Goal: Book appointment/travel/reservation

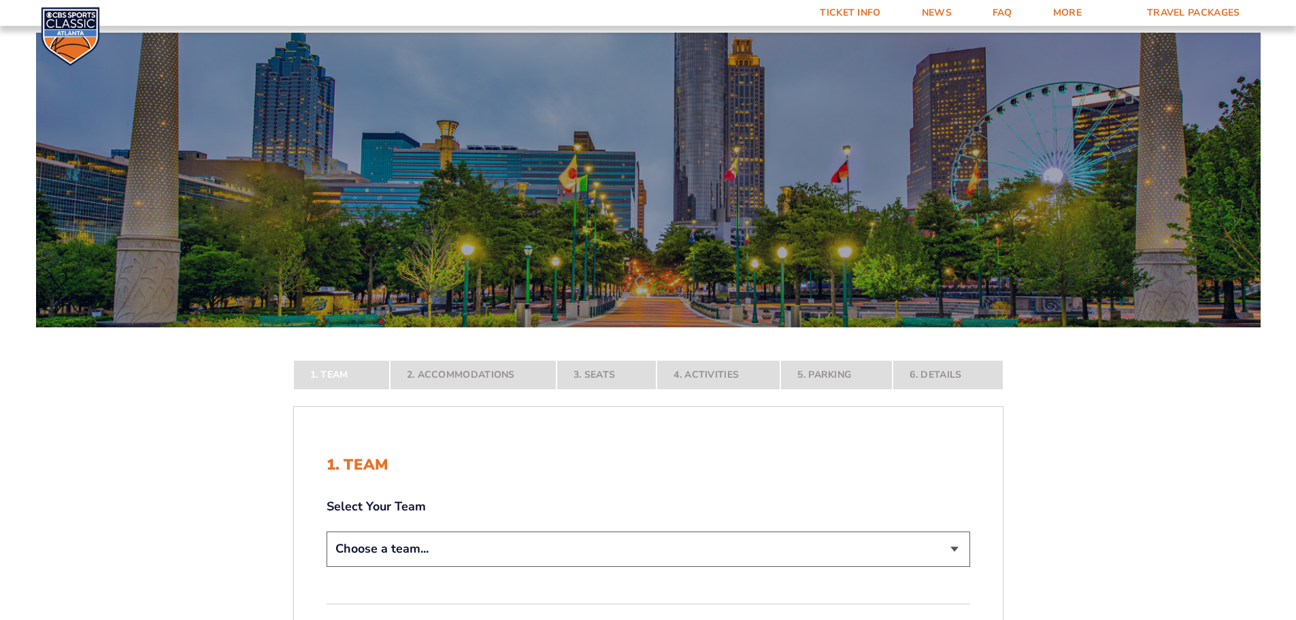
scroll to position [340, 0]
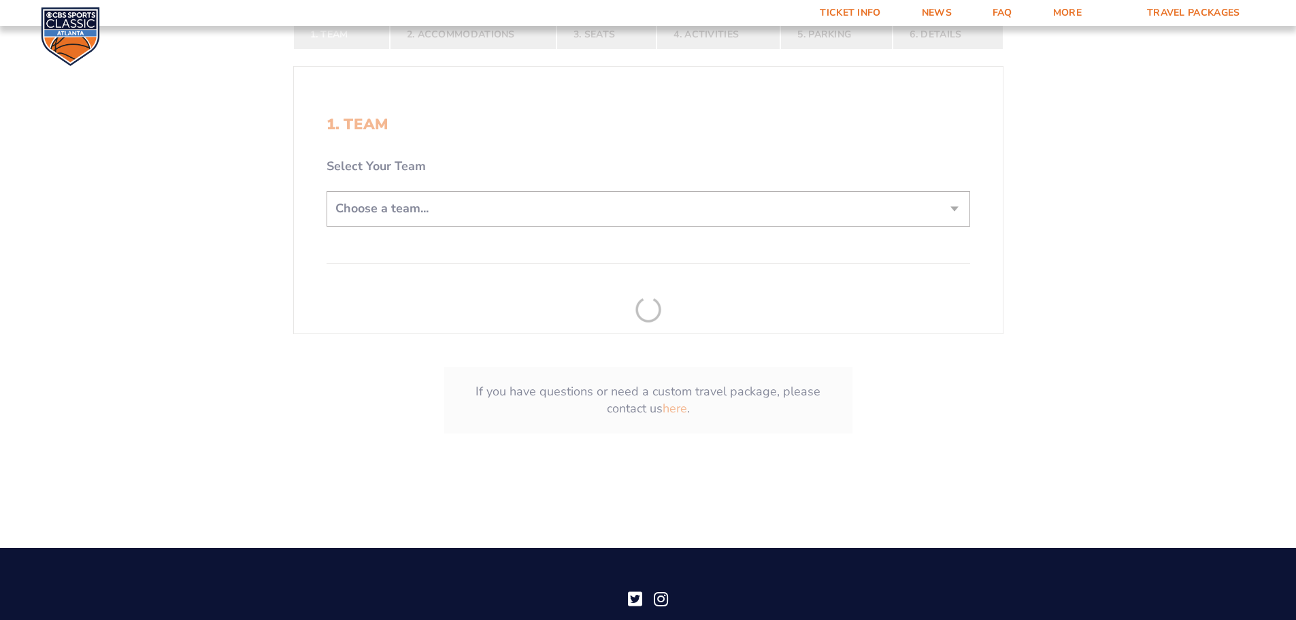
click at [452, 208] on form "[US_STATE] [US_STATE] Travel Package [US_STATE][GEOGRAPHIC_DATA] [US_STATE] Sta…" at bounding box center [648, 79] width 1296 height 839
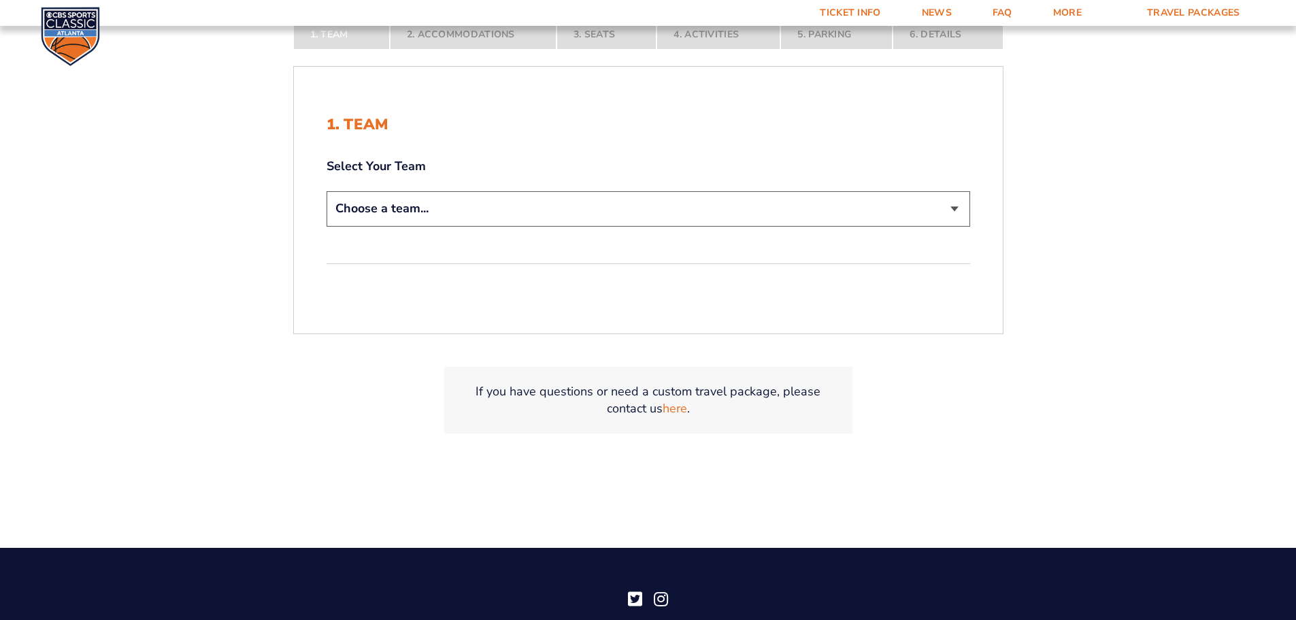
click at [451, 216] on select "Choose a team... [US_STATE] Wildcats [US_STATE] State Buckeyes [US_STATE] Tar H…" at bounding box center [649, 208] width 644 height 35
select select "12956"
click at [327, 191] on select "Choose a team... [US_STATE] Wildcats [US_STATE] State Buckeyes [US_STATE] Tar H…" at bounding box center [649, 208] width 644 height 35
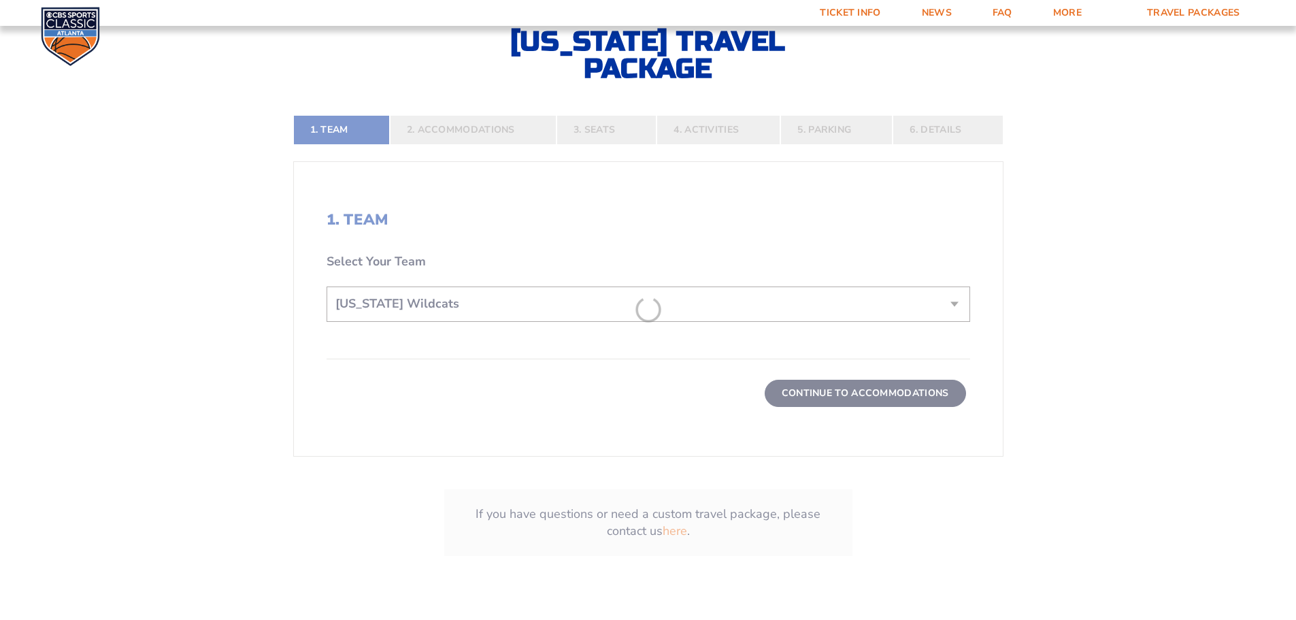
scroll to position [435, 0]
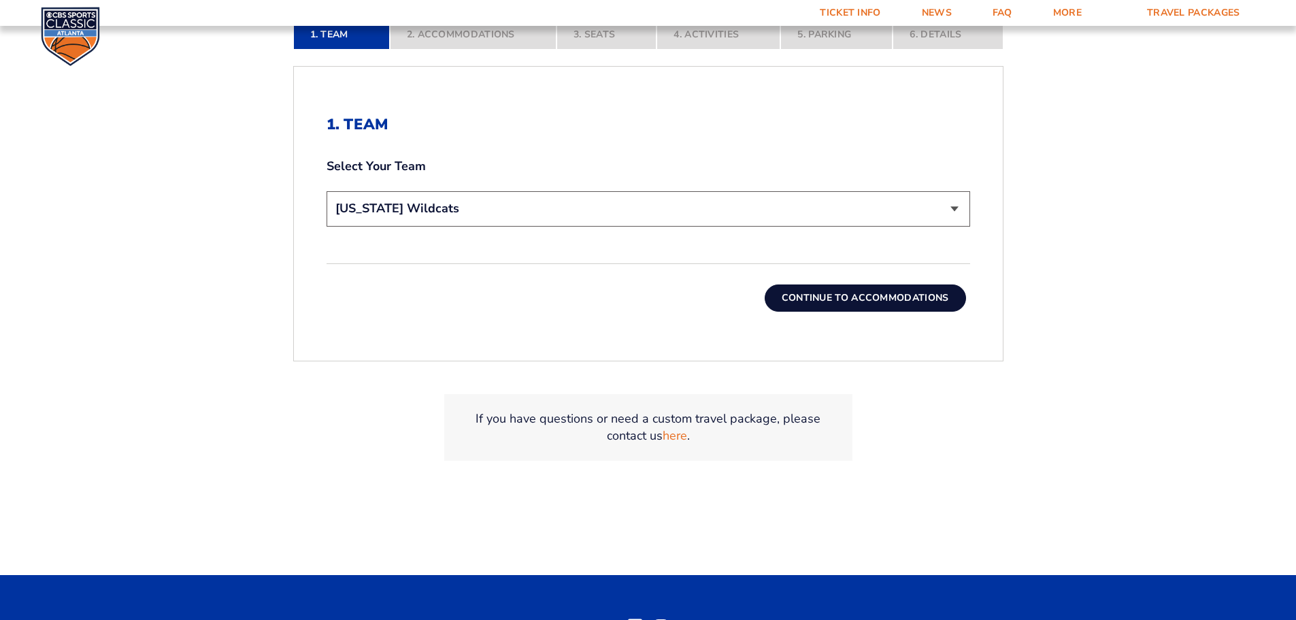
click at [844, 299] on button "Continue To Accommodations" at bounding box center [865, 297] width 201 height 27
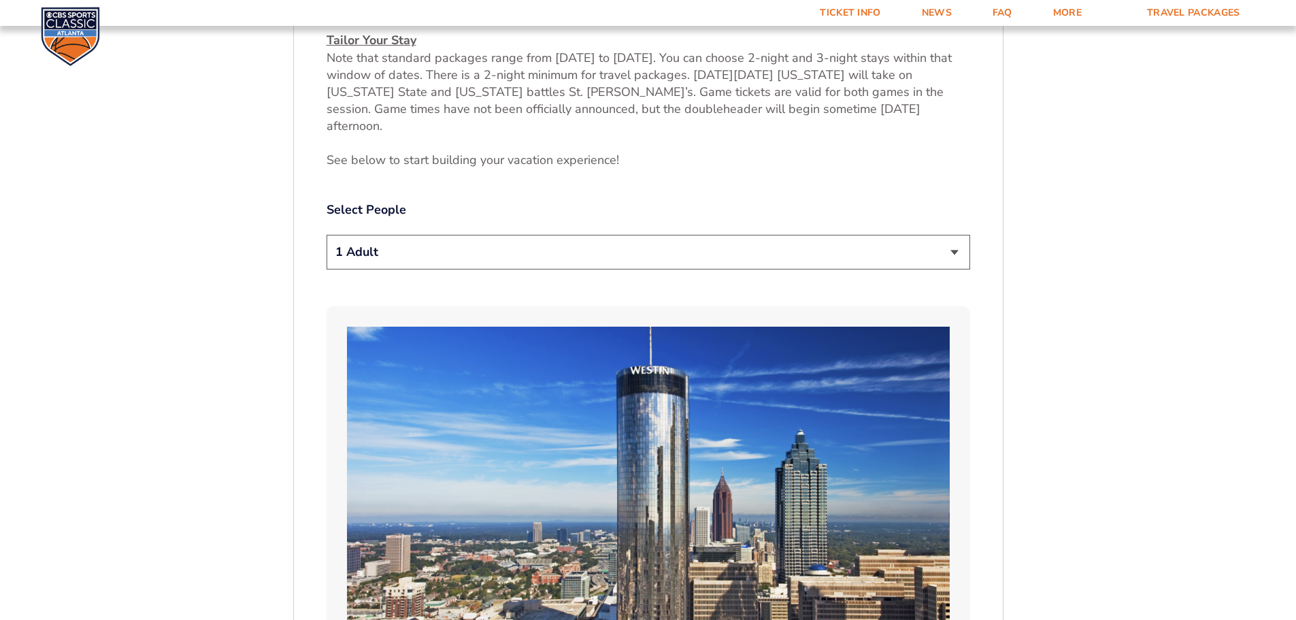
scroll to position [701, 0]
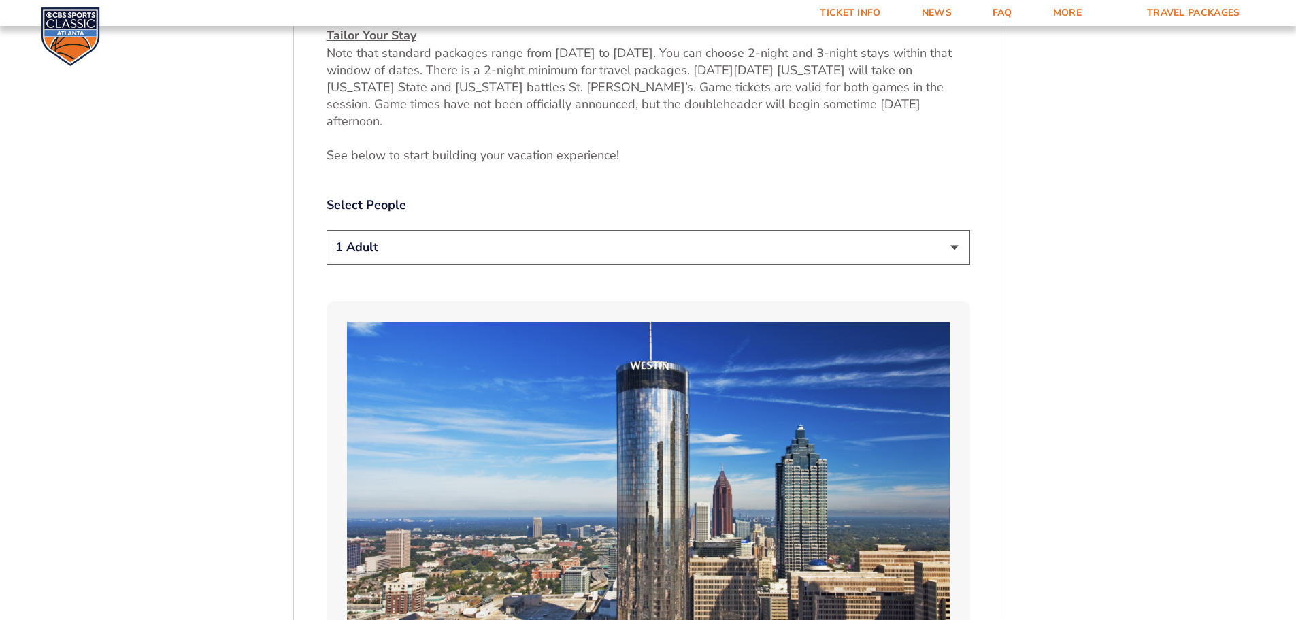
click at [437, 230] on select "1 Adult 2 Adults 3 Adults 4 Adults 2 Adults + 1 Child 2 Adults + 2 Children 2 A…" at bounding box center [649, 247] width 644 height 35
select select "2 Adults"
click at [327, 230] on select "1 Adult 2 Adults 3 Adults 4 Adults 2 Adults + 1 Child 2 Adults + 2 Children 2 A…" at bounding box center [649, 247] width 644 height 35
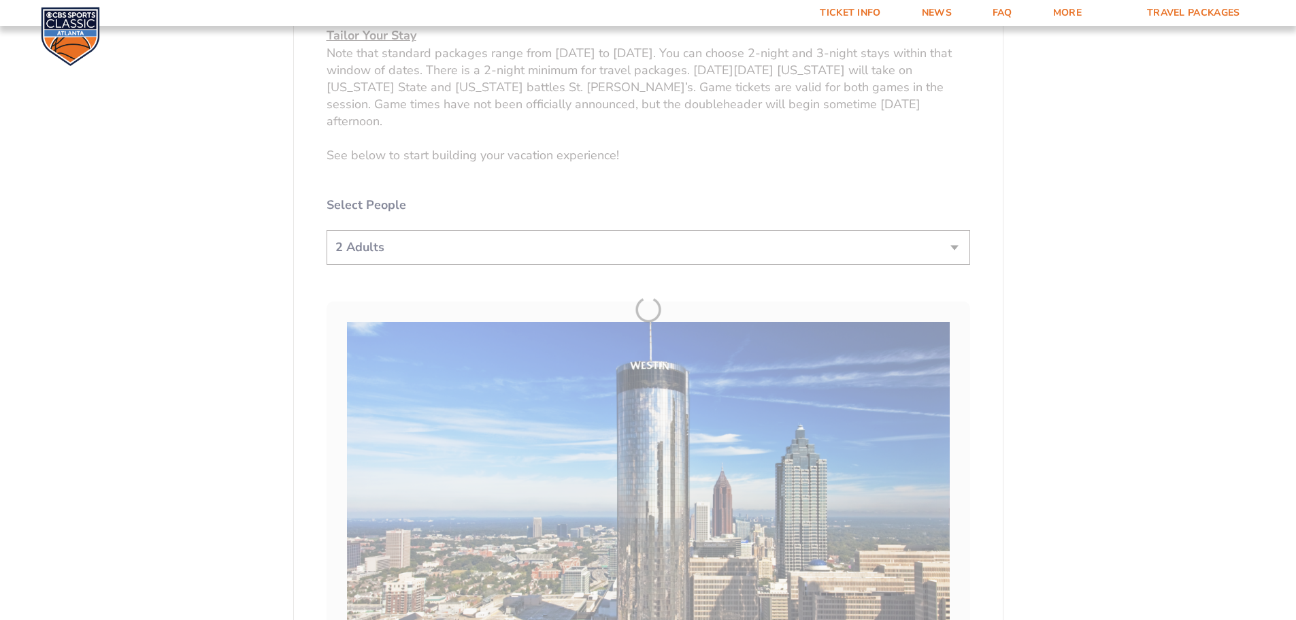
drag, startPoint x: 1152, startPoint y: 243, endPoint x: 1143, endPoint y: 242, distance: 9.5
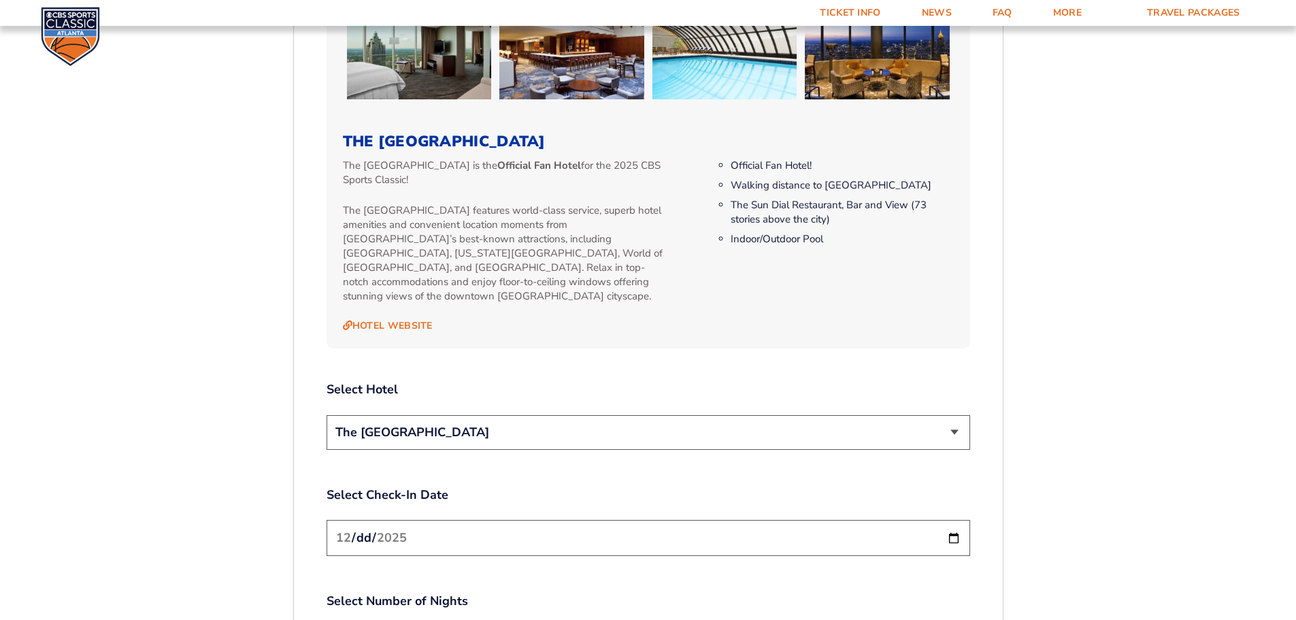
scroll to position [1382, 0]
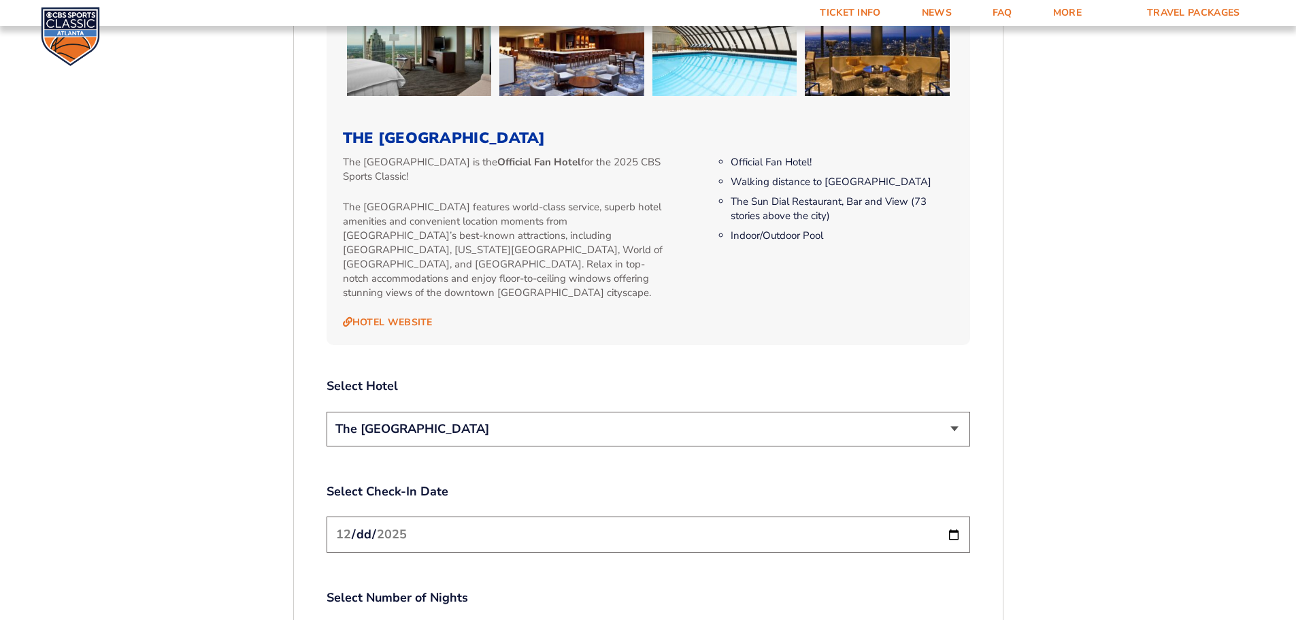
click at [845, 516] on input "[DATE]" at bounding box center [649, 534] width 644 height 36
click at [952, 516] on input "[DATE]" at bounding box center [649, 534] width 644 height 36
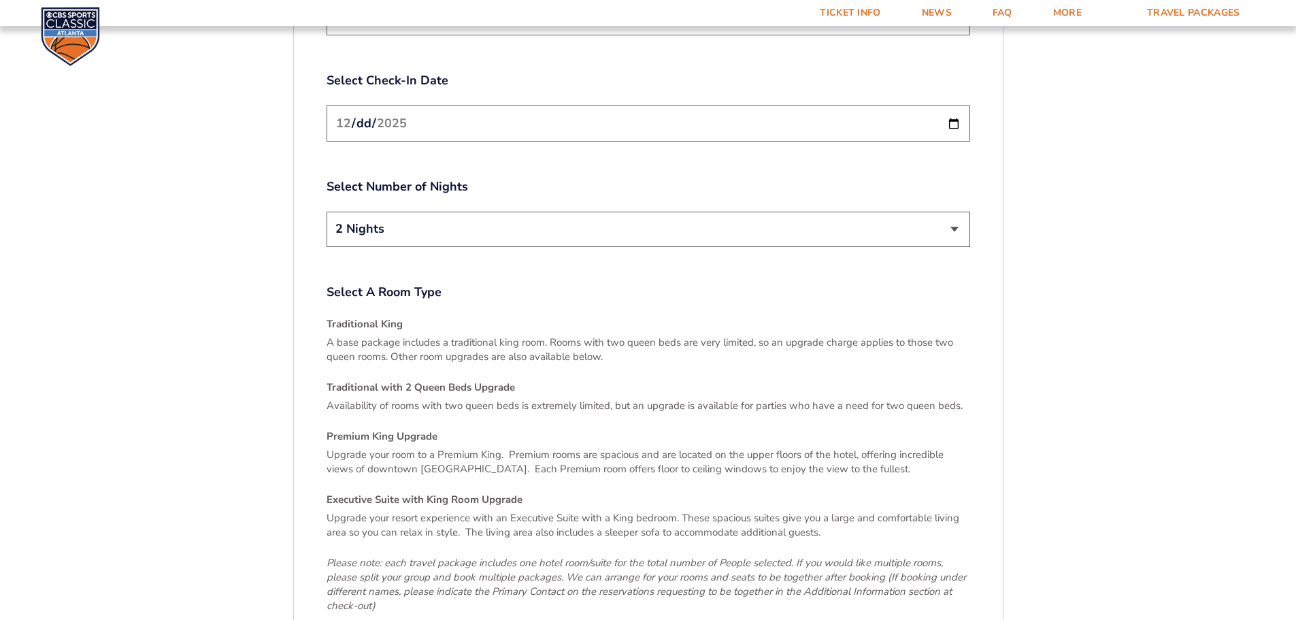
scroll to position [1858, 0]
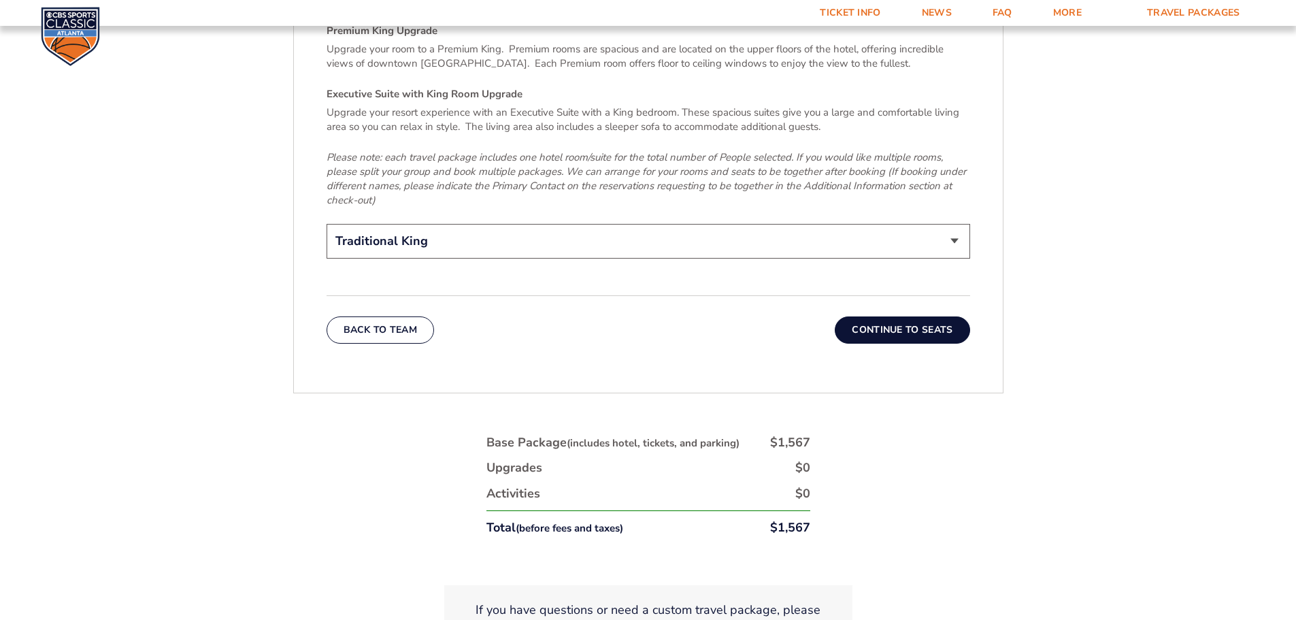
click at [925, 316] on button "Continue To Seats" at bounding box center [902, 329] width 135 height 27
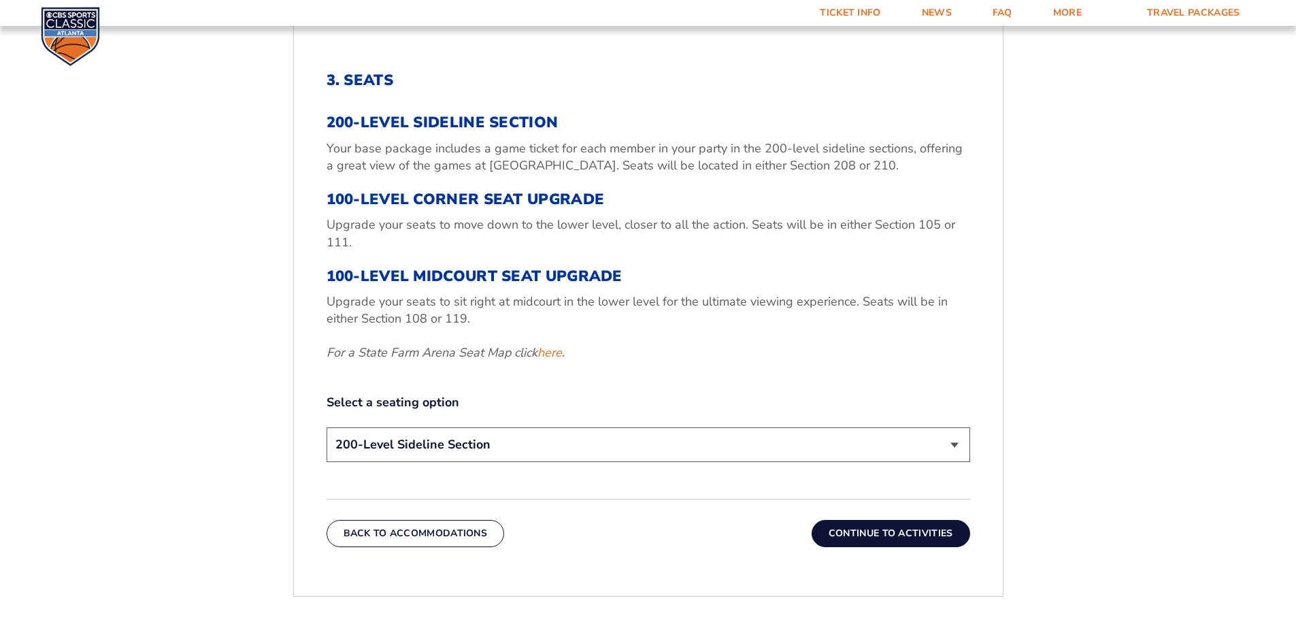
scroll to position [497, 0]
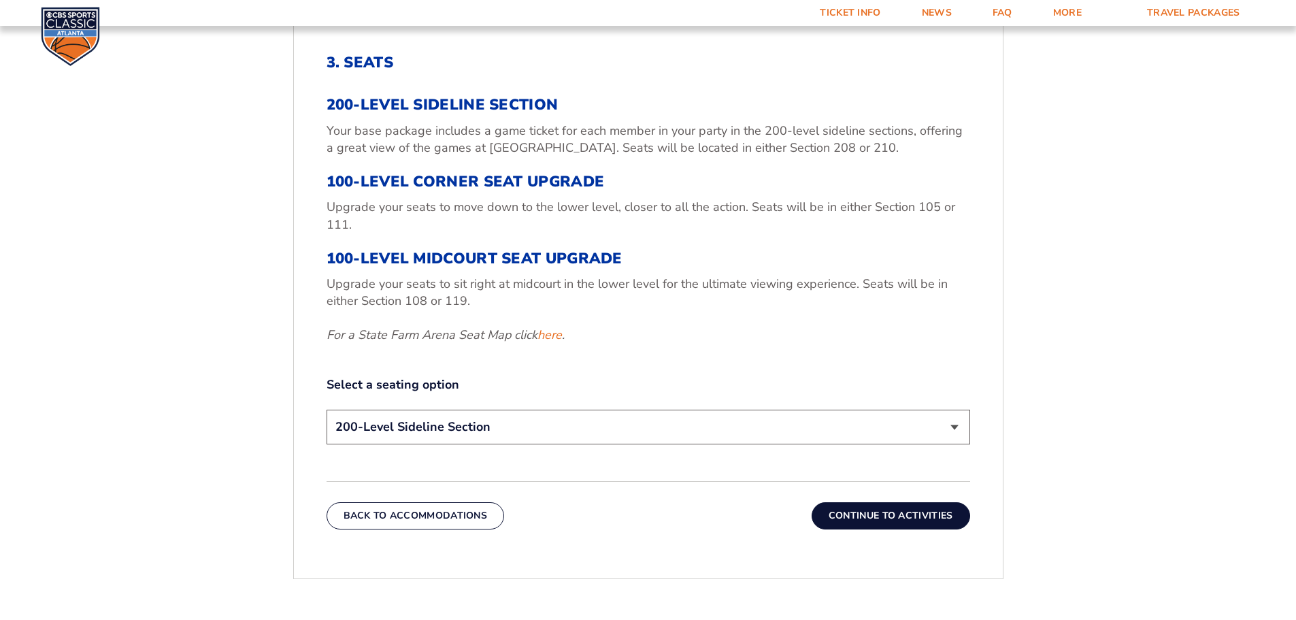
click at [640, 431] on select "200-Level Sideline Section 100-Level Corner Seat Upgrade (+$120 per person) 100…" at bounding box center [649, 427] width 644 height 35
select select "100-Level Corner Seat Upgrade"
click at [327, 410] on select "200-Level Sideline Section 100-Level Corner Seat Upgrade (+$120 per person) 100…" at bounding box center [649, 427] width 644 height 35
click at [906, 512] on button "Continue To Activities" at bounding box center [891, 515] width 159 height 27
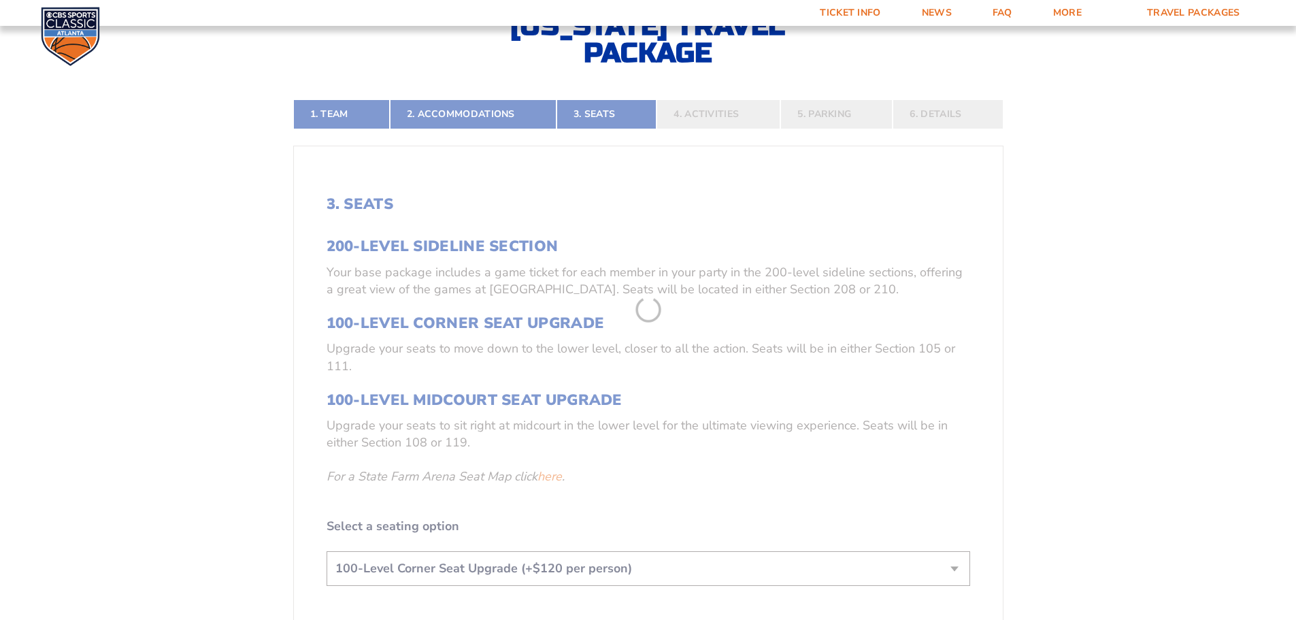
scroll to position [293, 0]
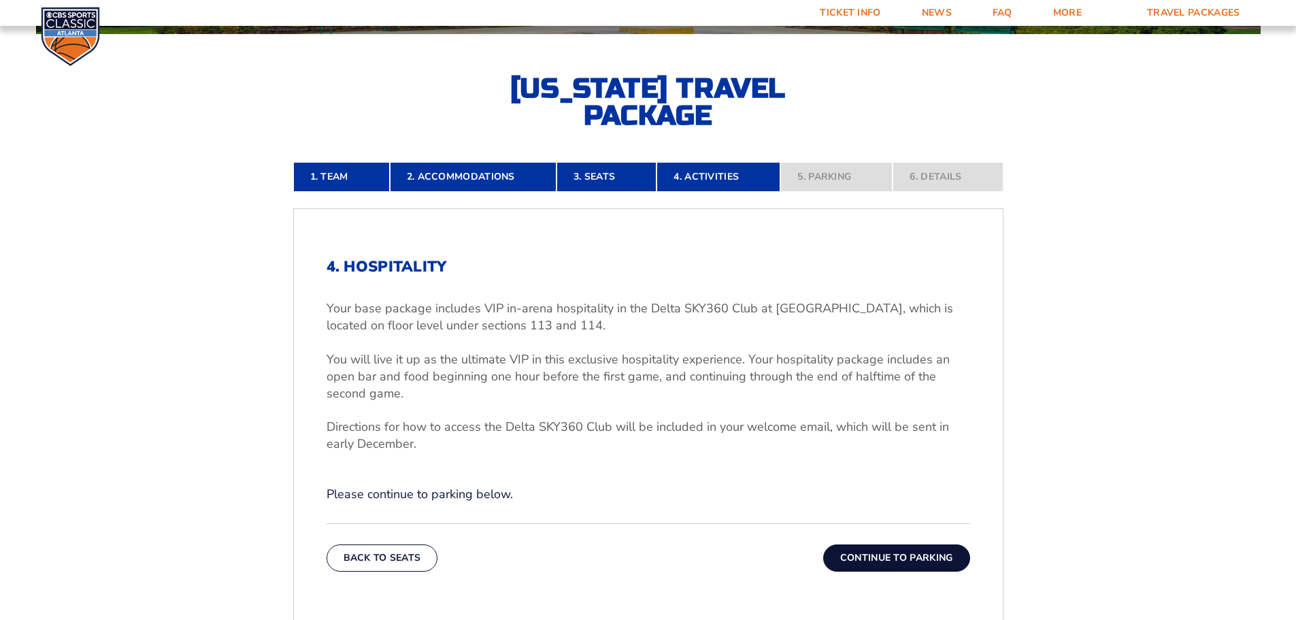
click at [903, 551] on button "Continue To Parking" at bounding box center [896, 557] width 147 height 27
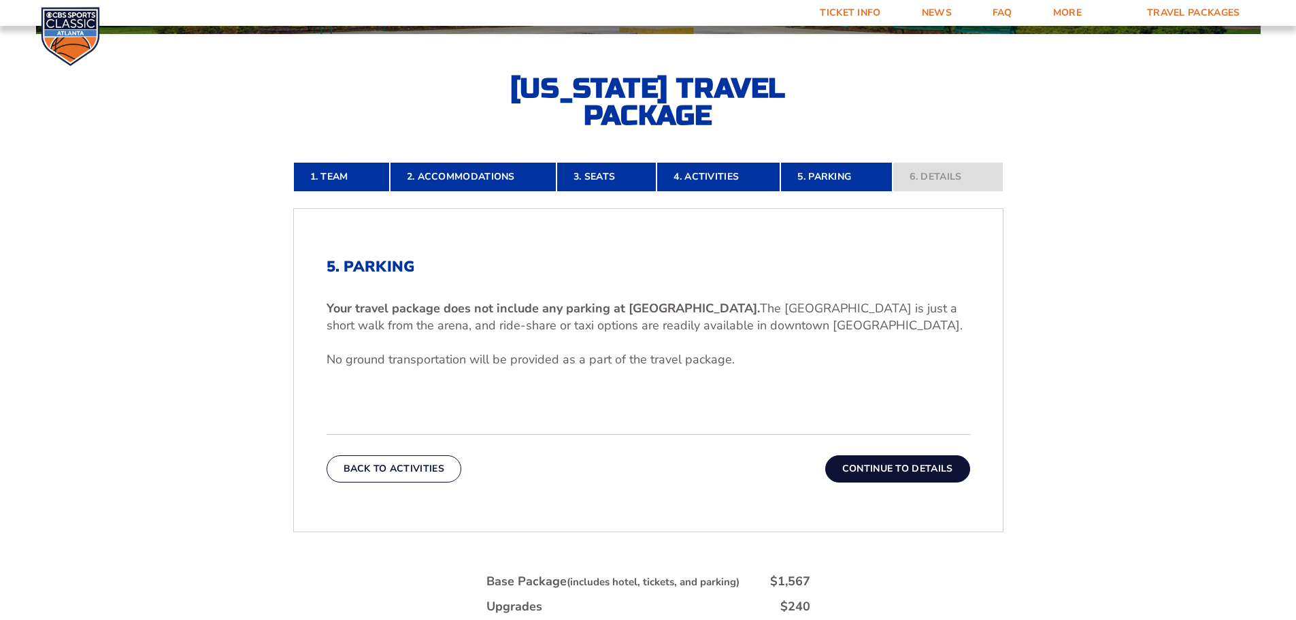
click at [910, 469] on button "Continue To Details" at bounding box center [897, 468] width 145 height 27
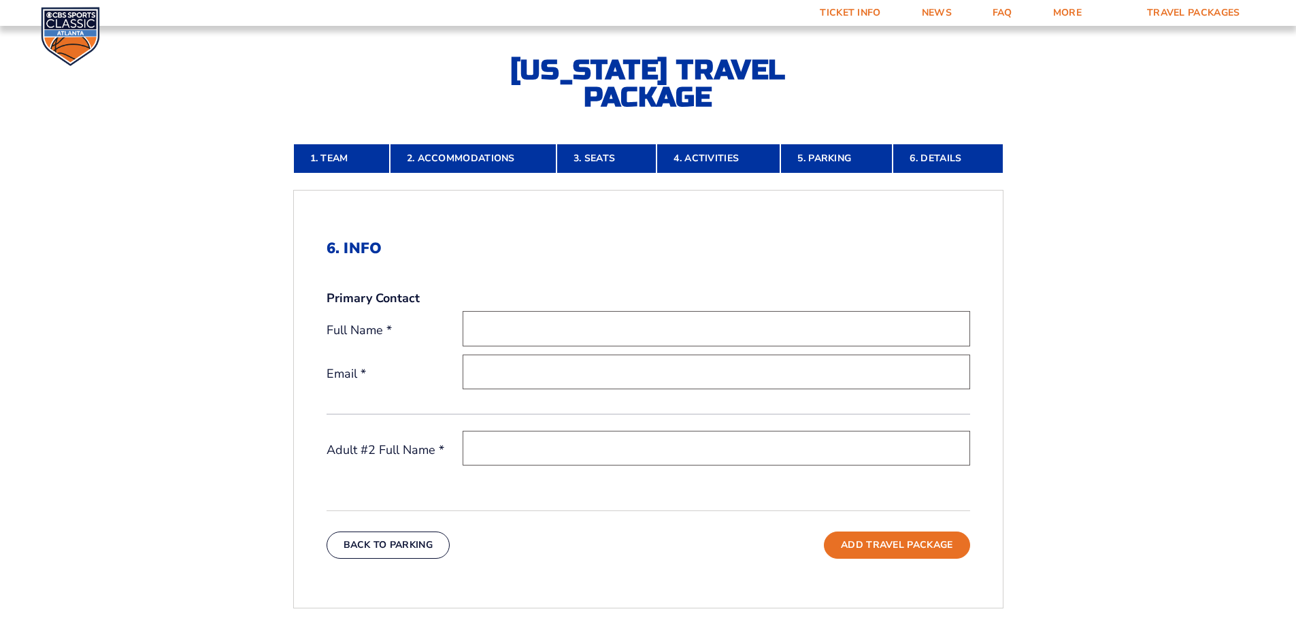
scroll to position [0, 0]
